Goal: Understand process/instructions: Learn about a topic

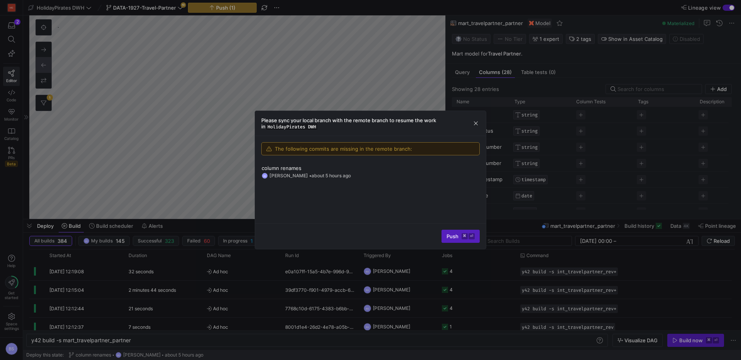
scroll to position [90, 0]
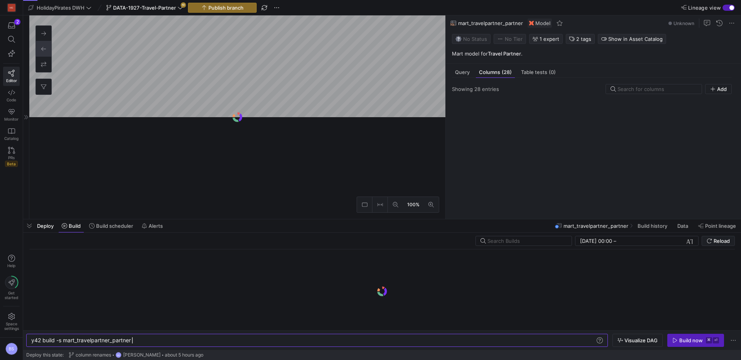
scroll to position [0, 101]
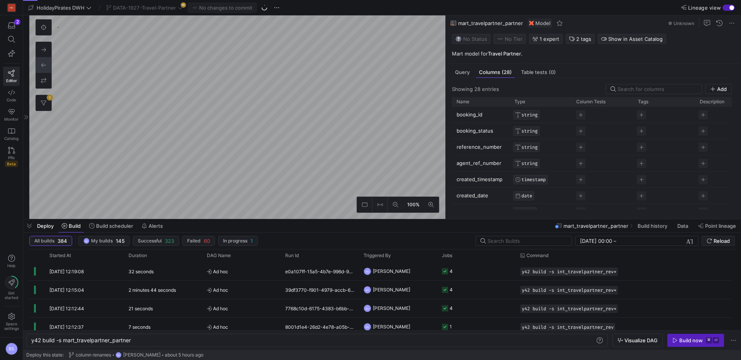
click at [164, 7] on div "DATA-1927-Travel-Partner 10" at bounding box center [144, 8] width 81 height 10
click at [144, 5] on span "DATA-1927-Travel-Partner" at bounding box center [144, 8] width 63 height 6
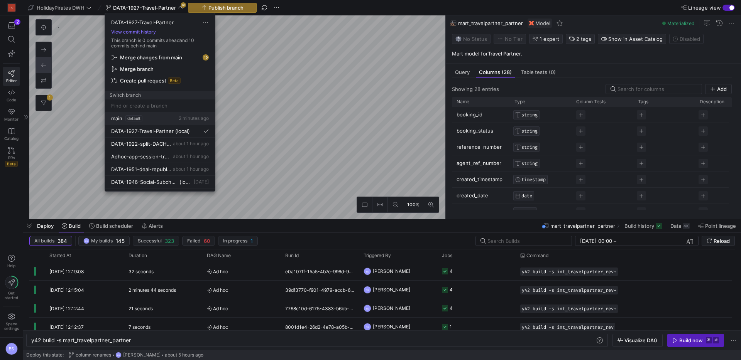
click at [141, 117] on span "default" at bounding box center [133, 118] width 17 height 6
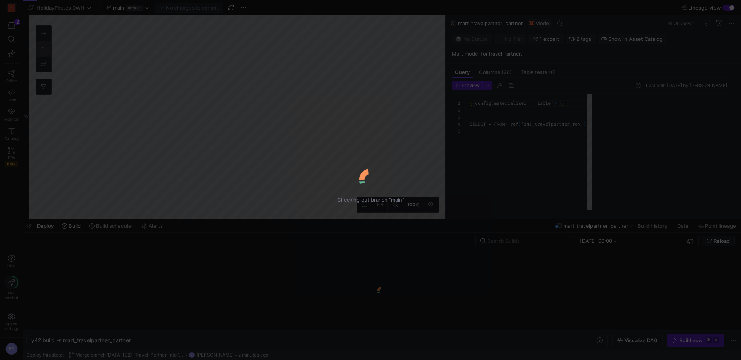
scroll to position [28, 0]
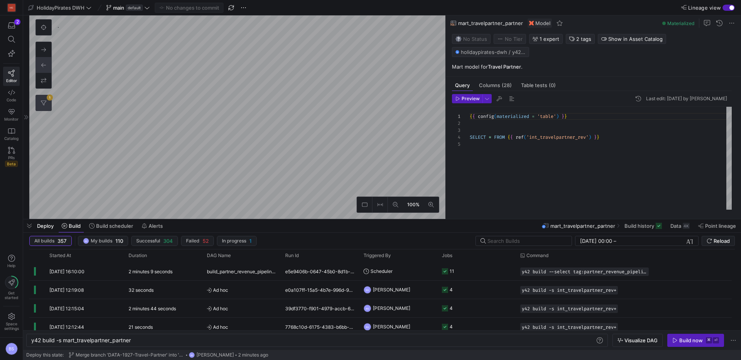
click at [41, 100] on icon at bounding box center [43, 102] width 5 height 5
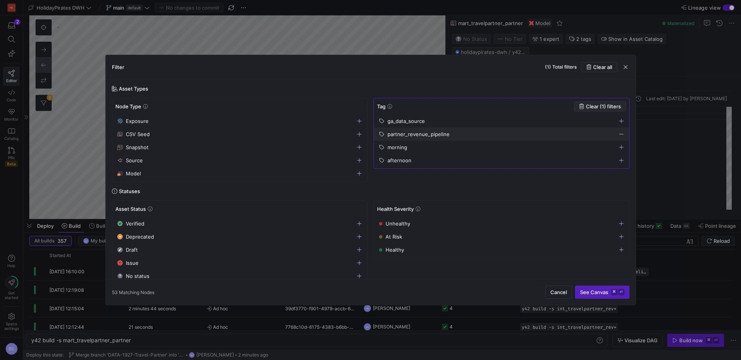
click at [601, 104] on span "Clear (1) filters" at bounding box center [603, 106] width 35 height 6
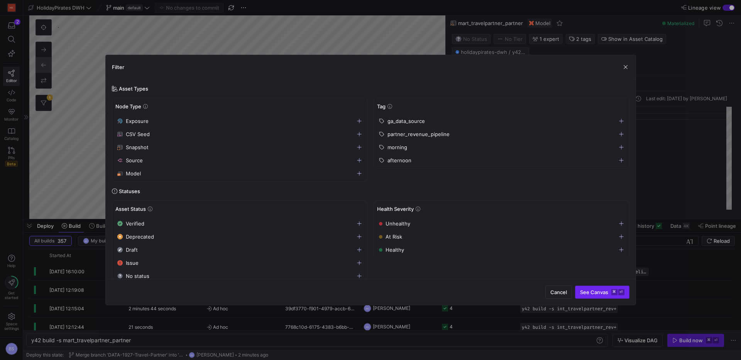
click at [599, 290] on span "See Canvas ⌘ ⏎" at bounding box center [602, 292] width 44 height 6
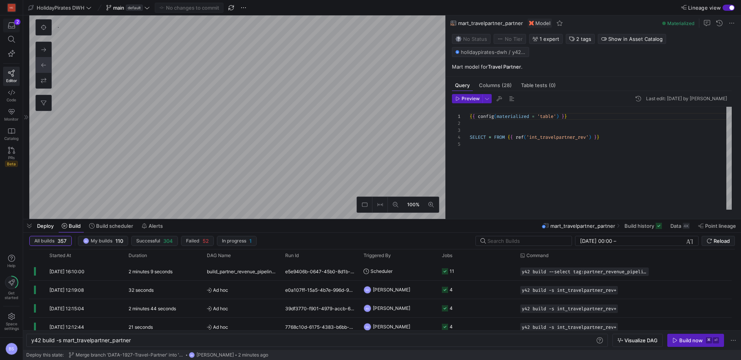
click at [10, 24] on icon "button" at bounding box center [11, 25] width 7 height 7
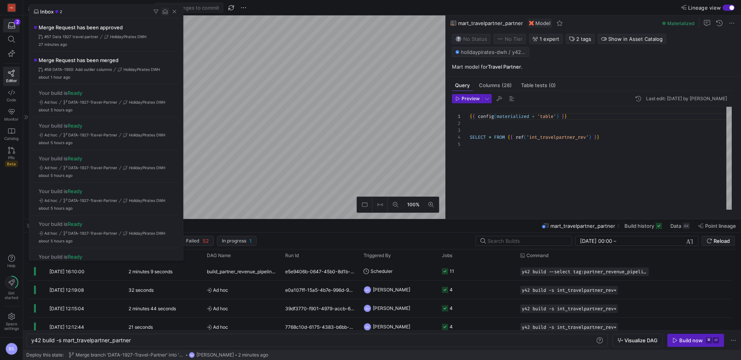
click at [162, 11] on span "button" at bounding box center [165, 12] width 8 height 8
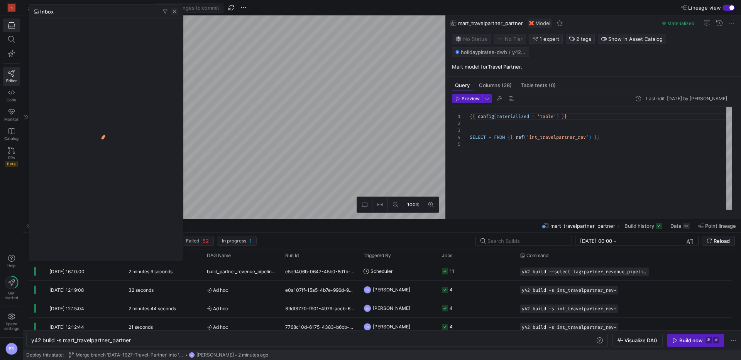
click at [173, 11] on span "button" at bounding box center [175, 12] width 8 height 8
